Goal: Task Accomplishment & Management: Manage account settings

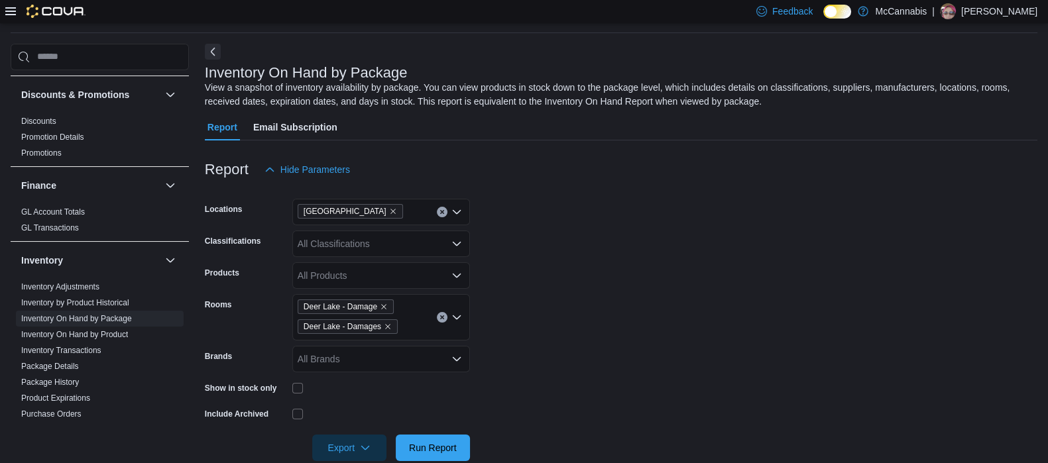
scroll to position [165, 0]
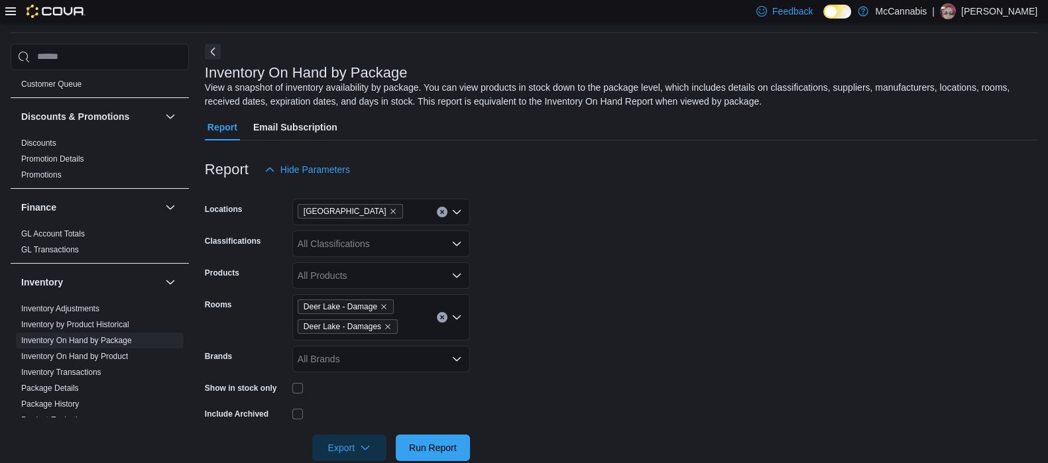
click at [11, 13] on icon at bounding box center [10, 11] width 11 height 11
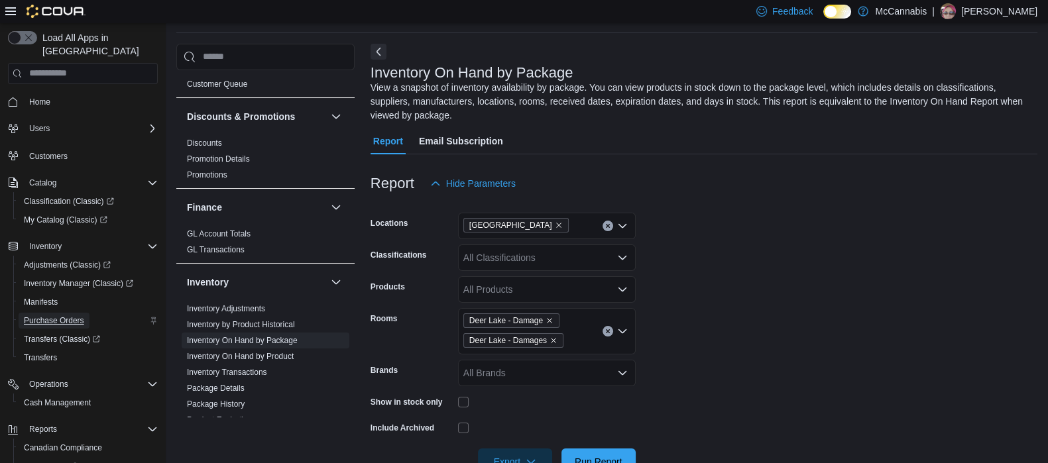
click at [49, 315] on span "Purchase Orders" at bounding box center [54, 320] width 60 height 11
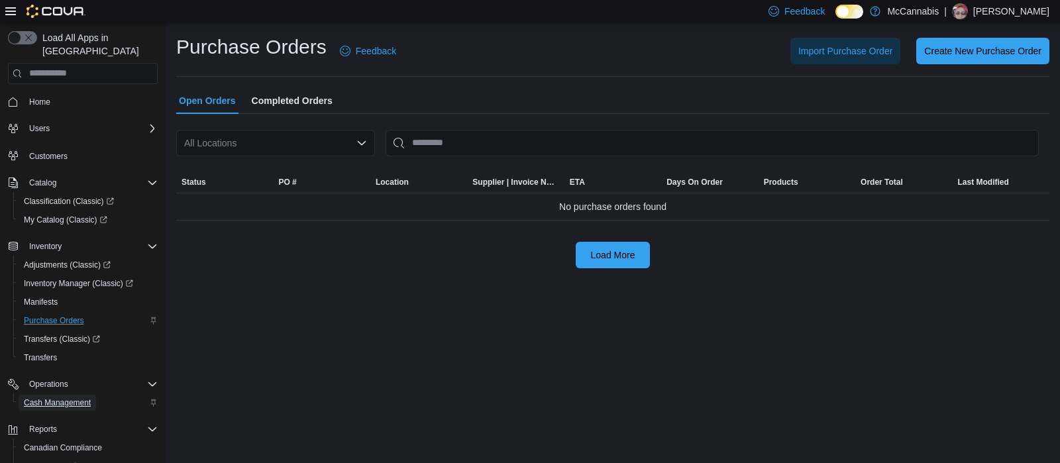
click at [60, 398] on span "Cash Management" at bounding box center [57, 403] width 67 height 11
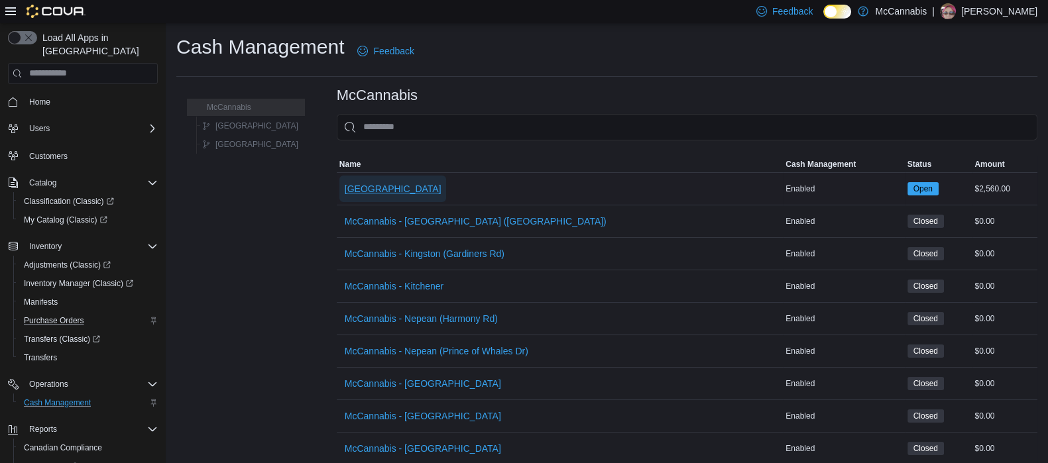
click at [345, 186] on span "[GEOGRAPHIC_DATA]" at bounding box center [393, 188] width 97 height 13
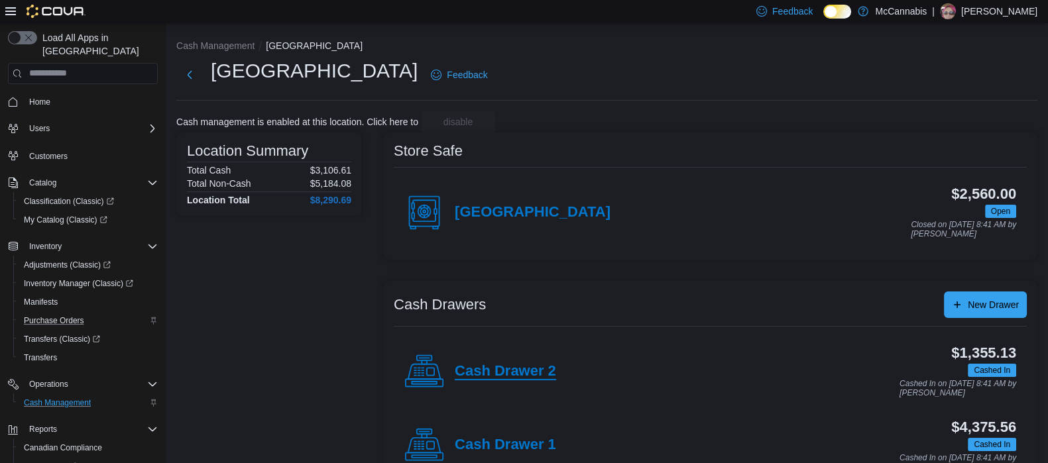
click at [527, 365] on h4 "Cash Drawer 2" at bounding box center [505, 371] width 101 height 17
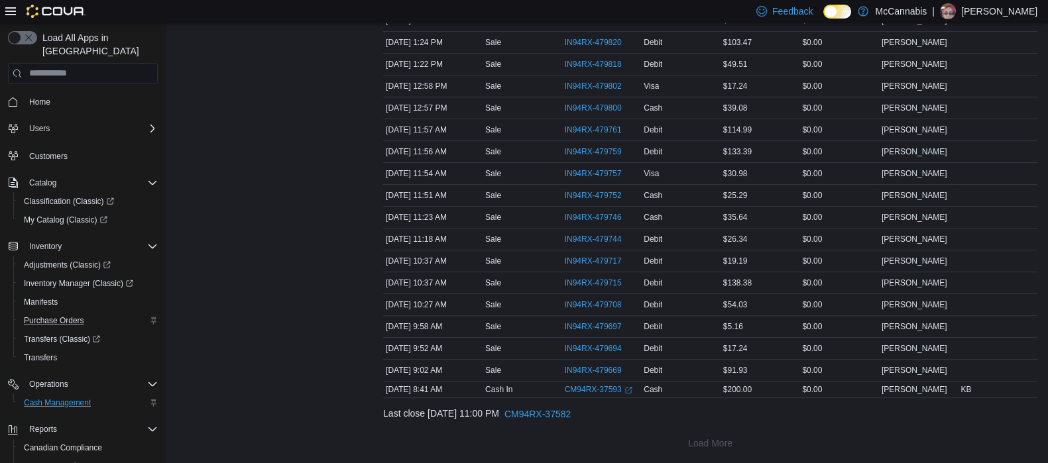
scroll to position [258, 0]
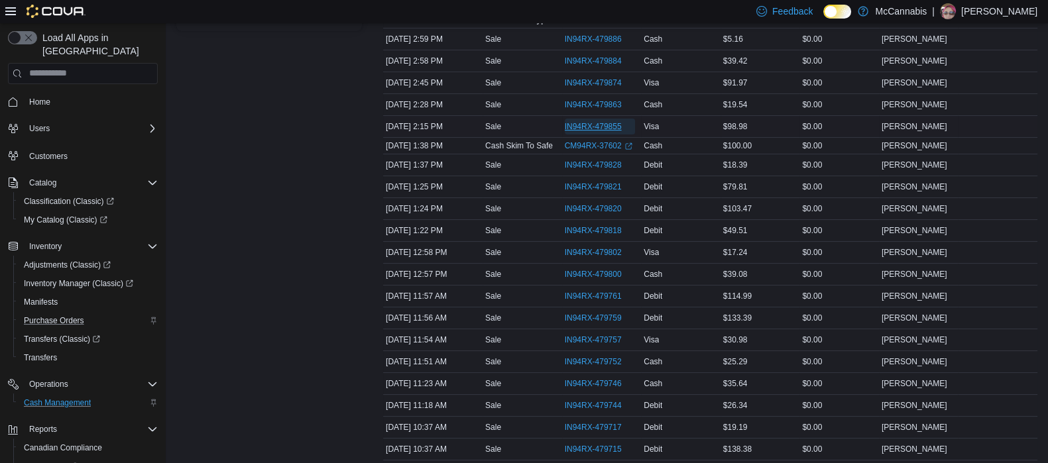
click at [607, 127] on span "IN94RX-479855" at bounding box center [593, 126] width 57 height 11
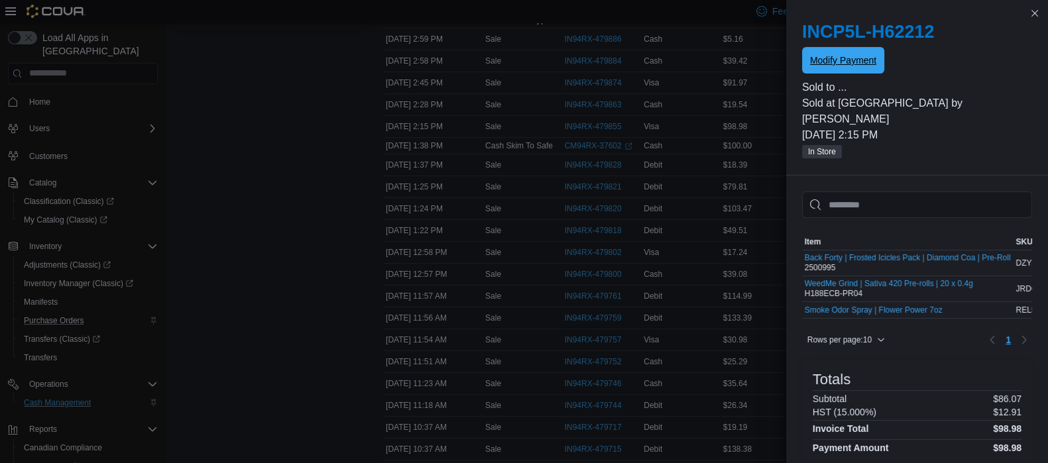
click at [820, 64] on span "Modify Payment" at bounding box center [843, 60] width 66 height 13
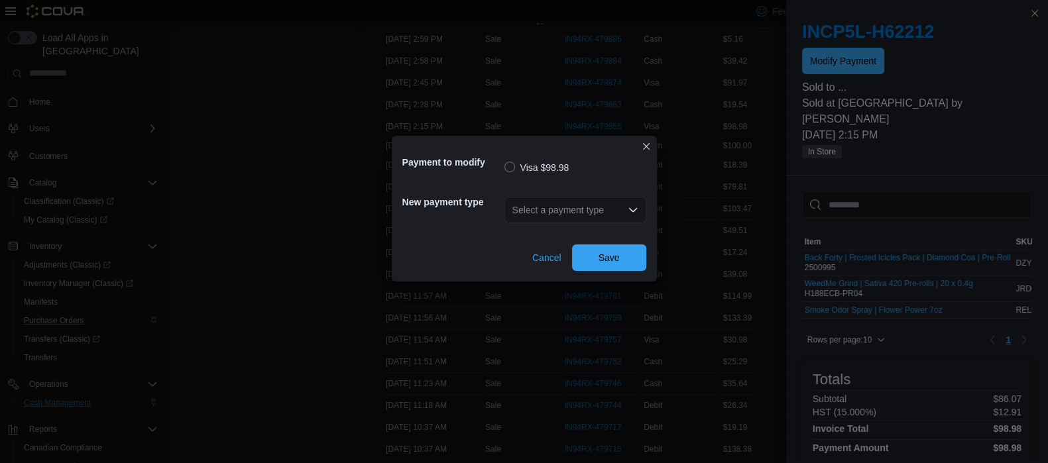
click at [607, 213] on div "Select a payment type" at bounding box center [575, 210] width 142 height 27
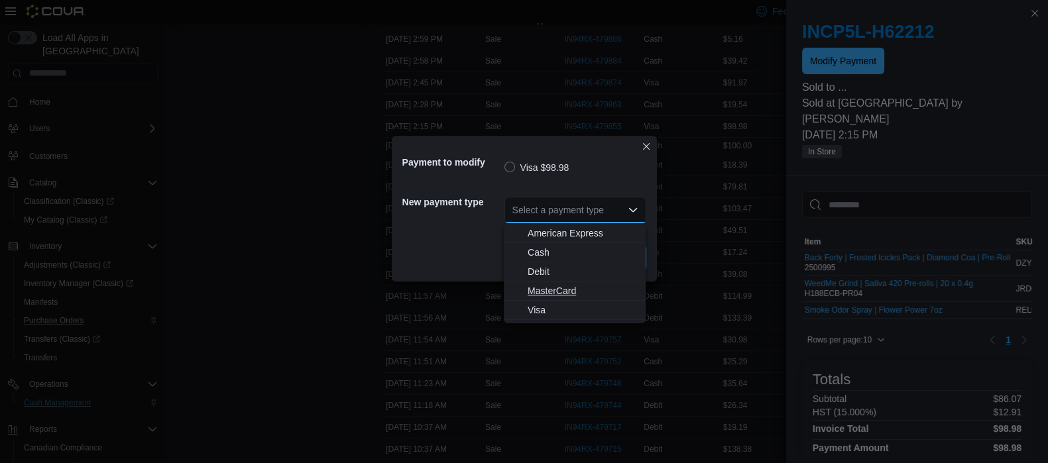
click at [562, 290] on span "MasterCard" at bounding box center [582, 290] width 110 height 13
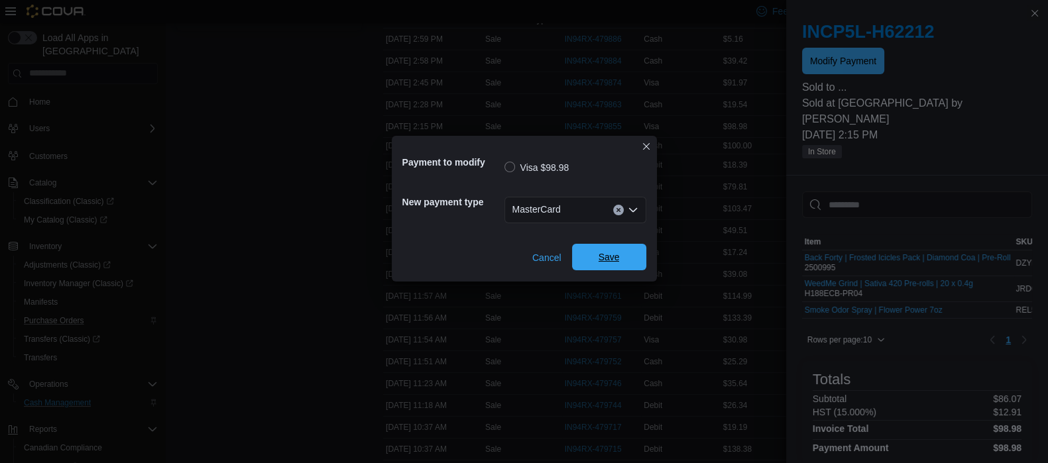
click at [600, 256] on span "Save" at bounding box center [608, 256] width 21 height 13
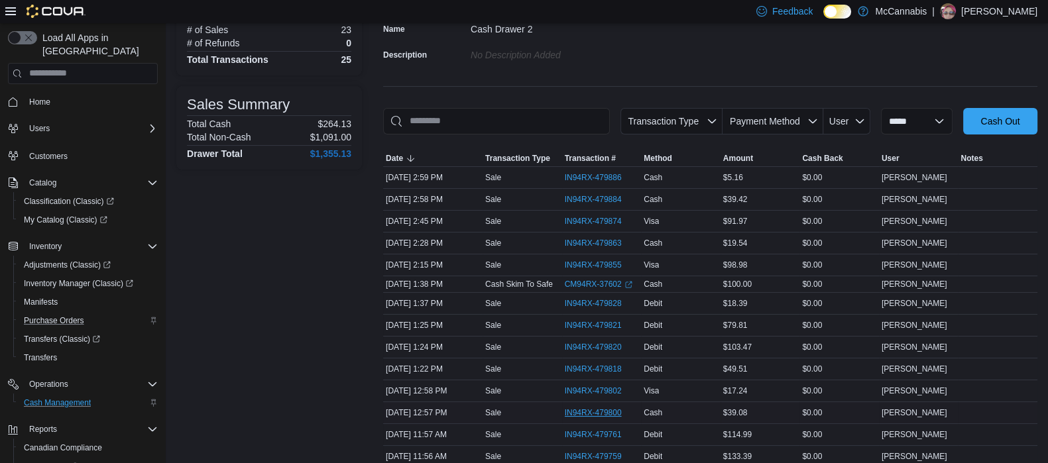
scroll to position [93, 0]
